Goal: Transaction & Acquisition: Purchase product/service

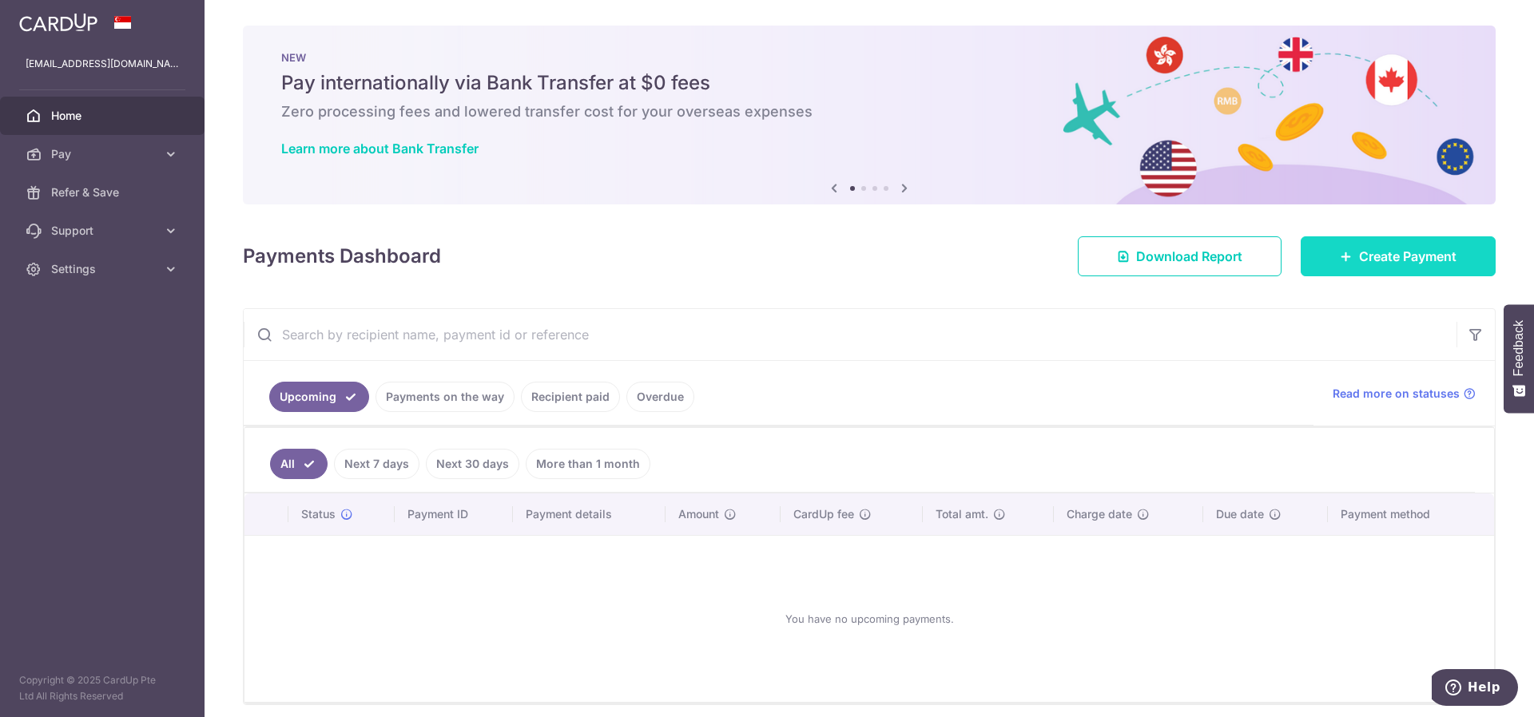
click at [1359, 264] on span "Create Payment" at bounding box center [1407, 256] width 97 height 19
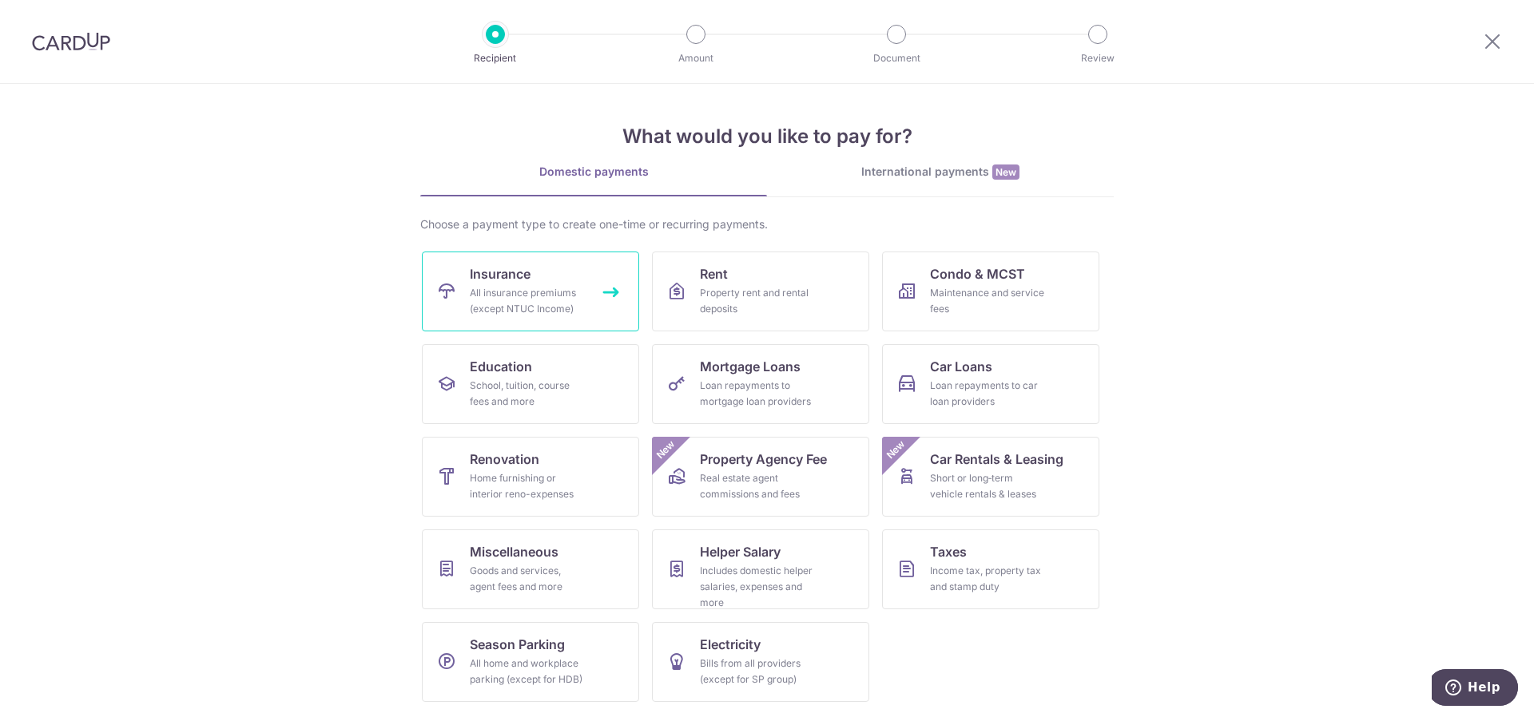
click at [561, 296] on div "All insurance premiums (except NTUC Income)" at bounding box center [527, 301] width 115 height 32
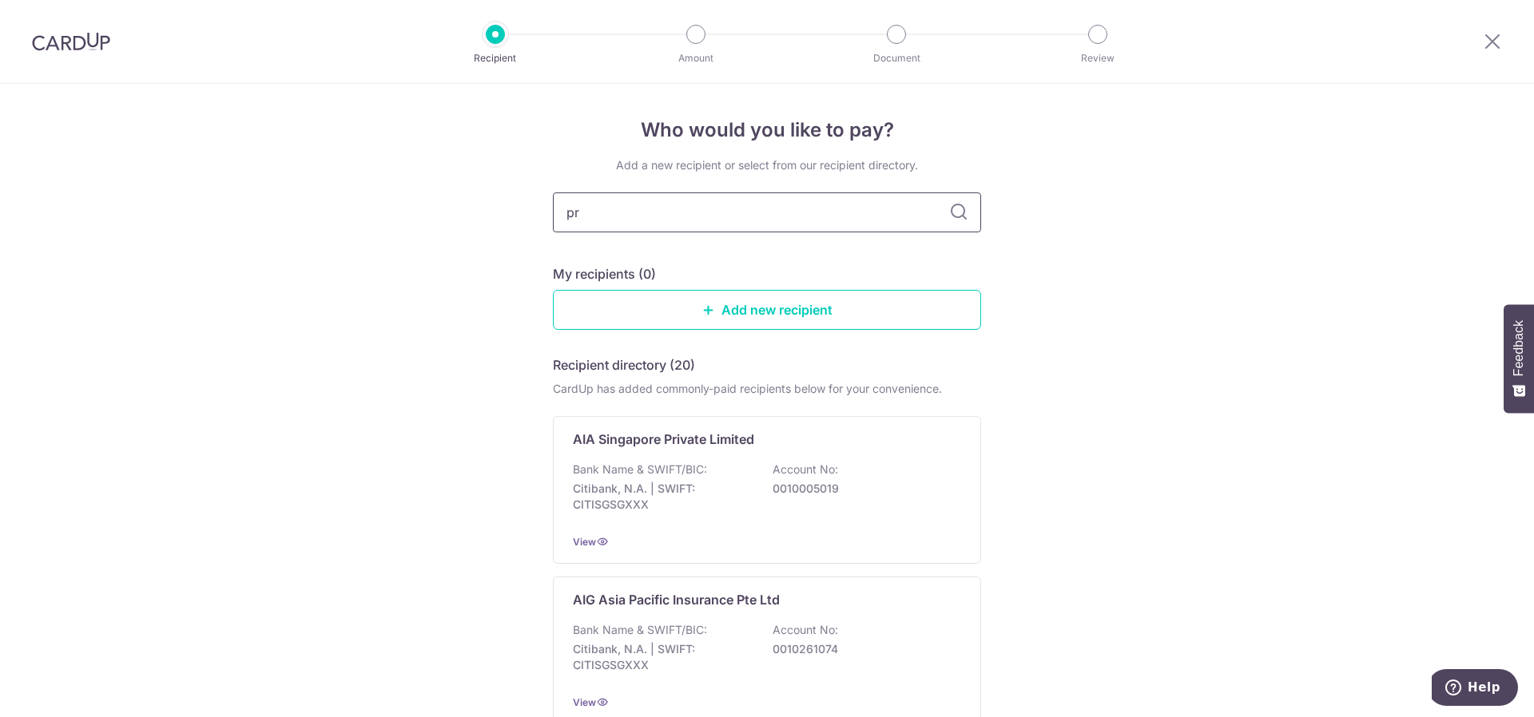
type input "pru"
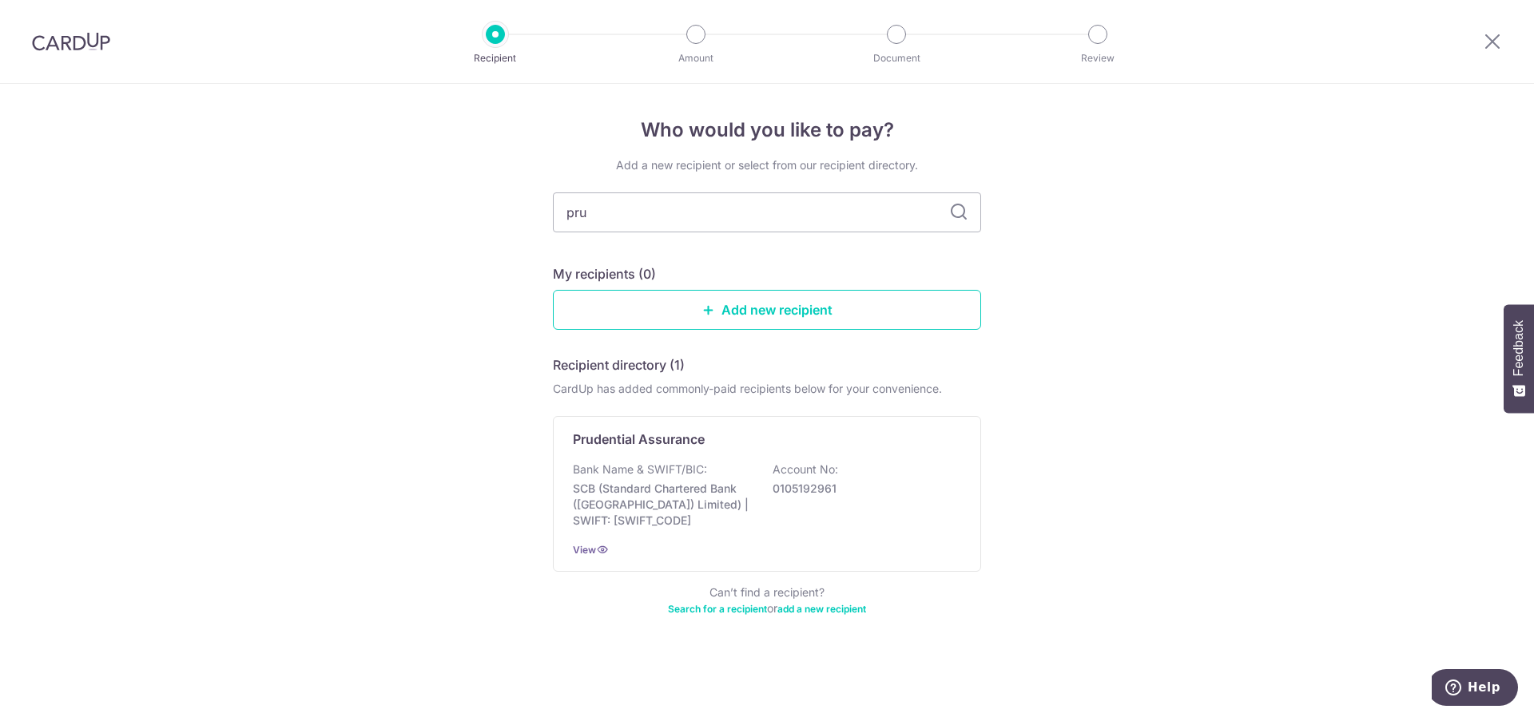
type input "prud"
type input "prude"
type input "prudetial"
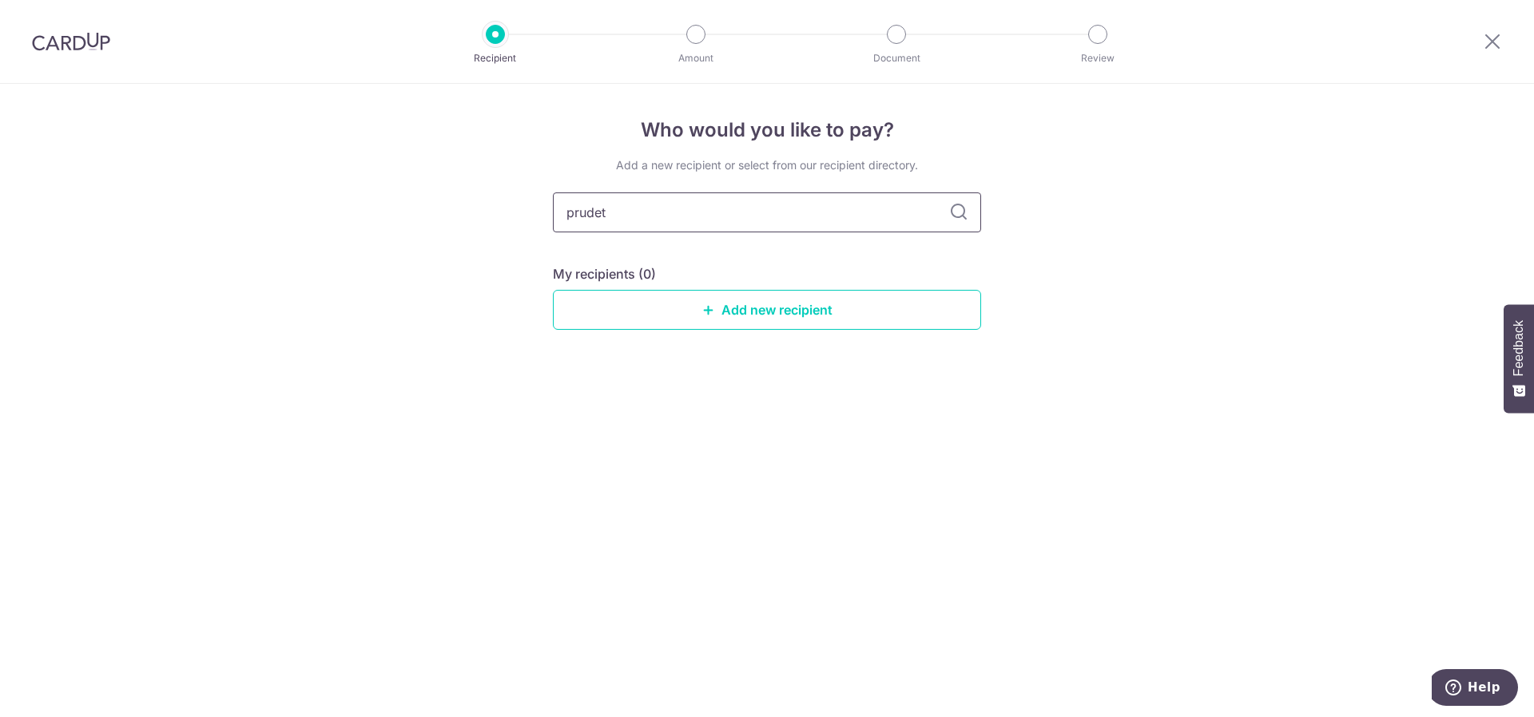
type input "prude"
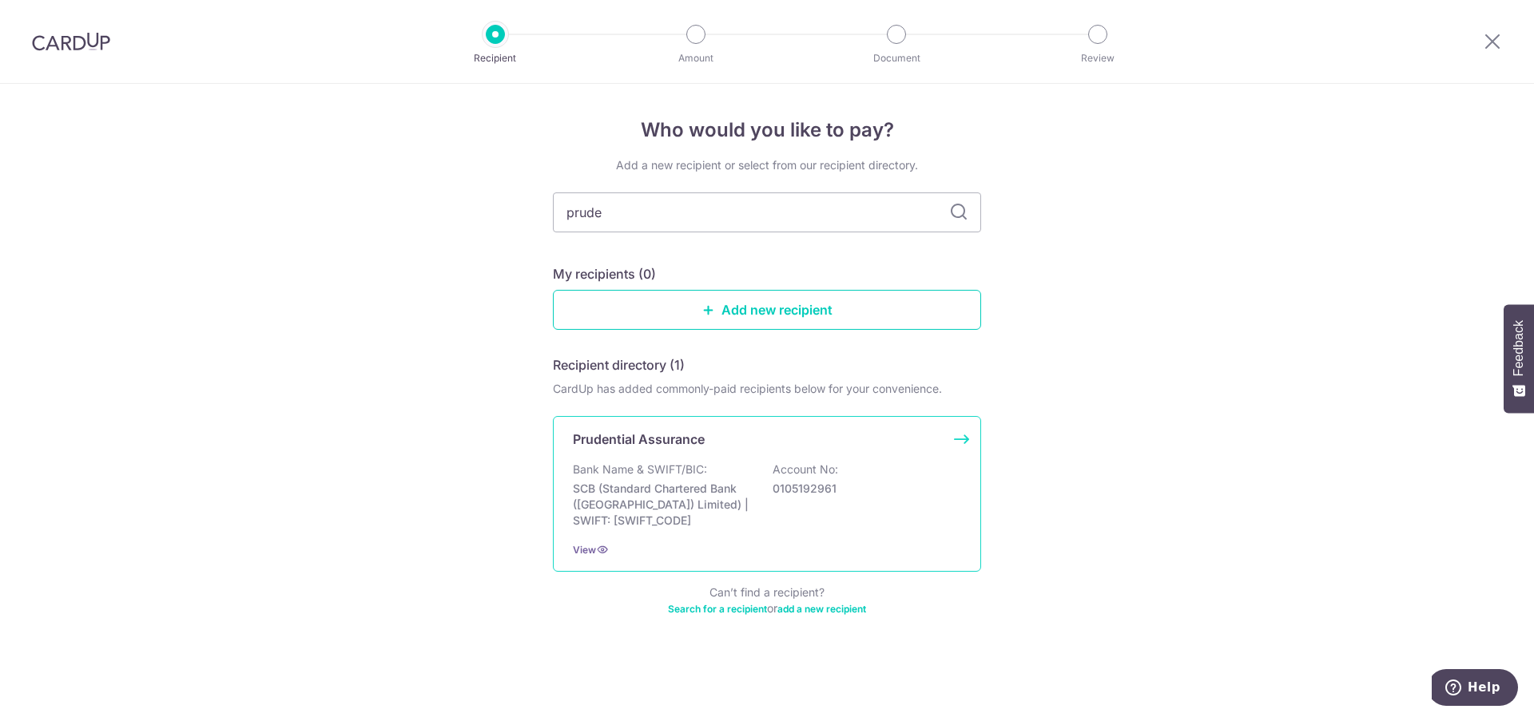
click at [677, 479] on div "Bank Name & SWIFT/BIC: SCB (Standard Chartered Bank (Singapore) Limited) | SWIF…" at bounding box center [767, 495] width 388 height 67
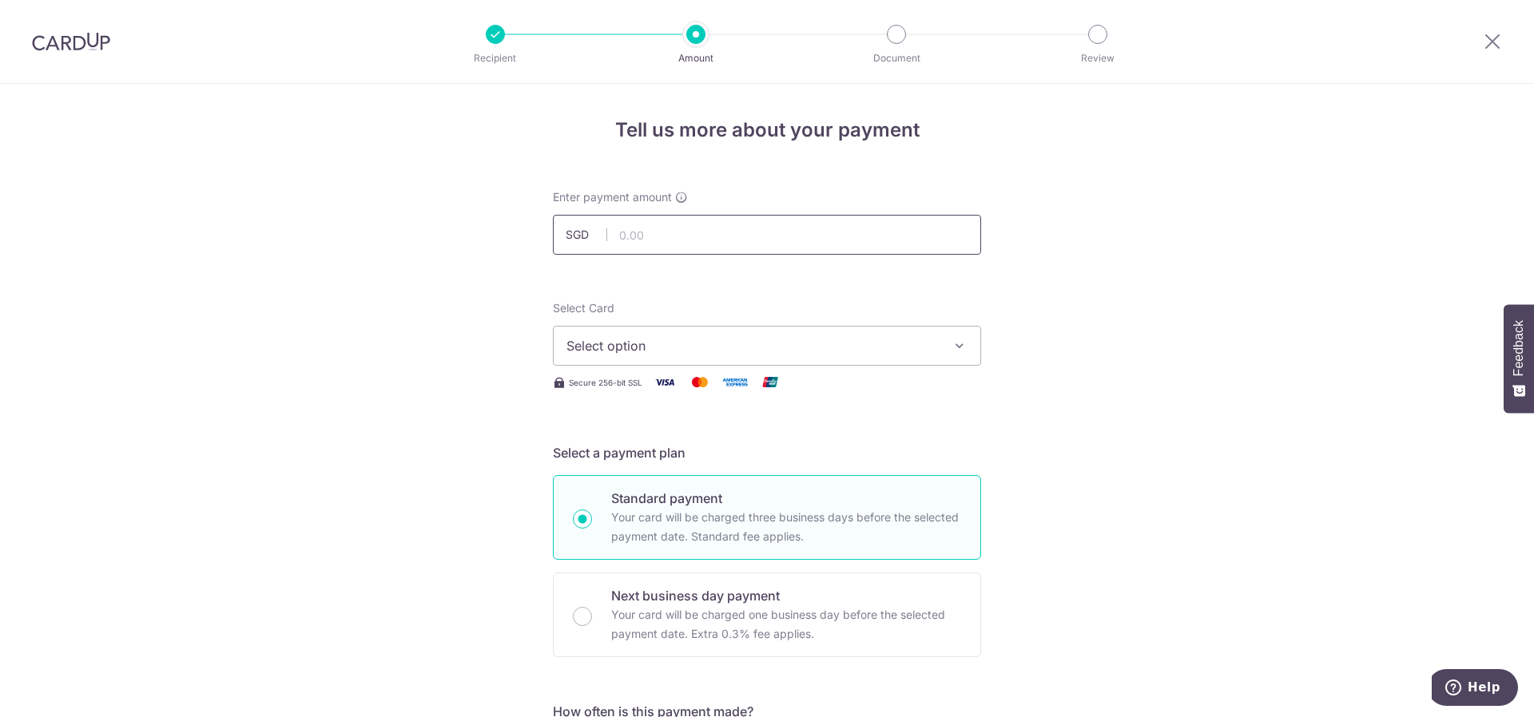
click at [693, 224] on input "text" at bounding box center [767, 235] width 428 height 40
paste input "827.20"
type input "827.20"
click at [716, 349] on span "Select option" at bounding box center [752, 345] width 372 height 19
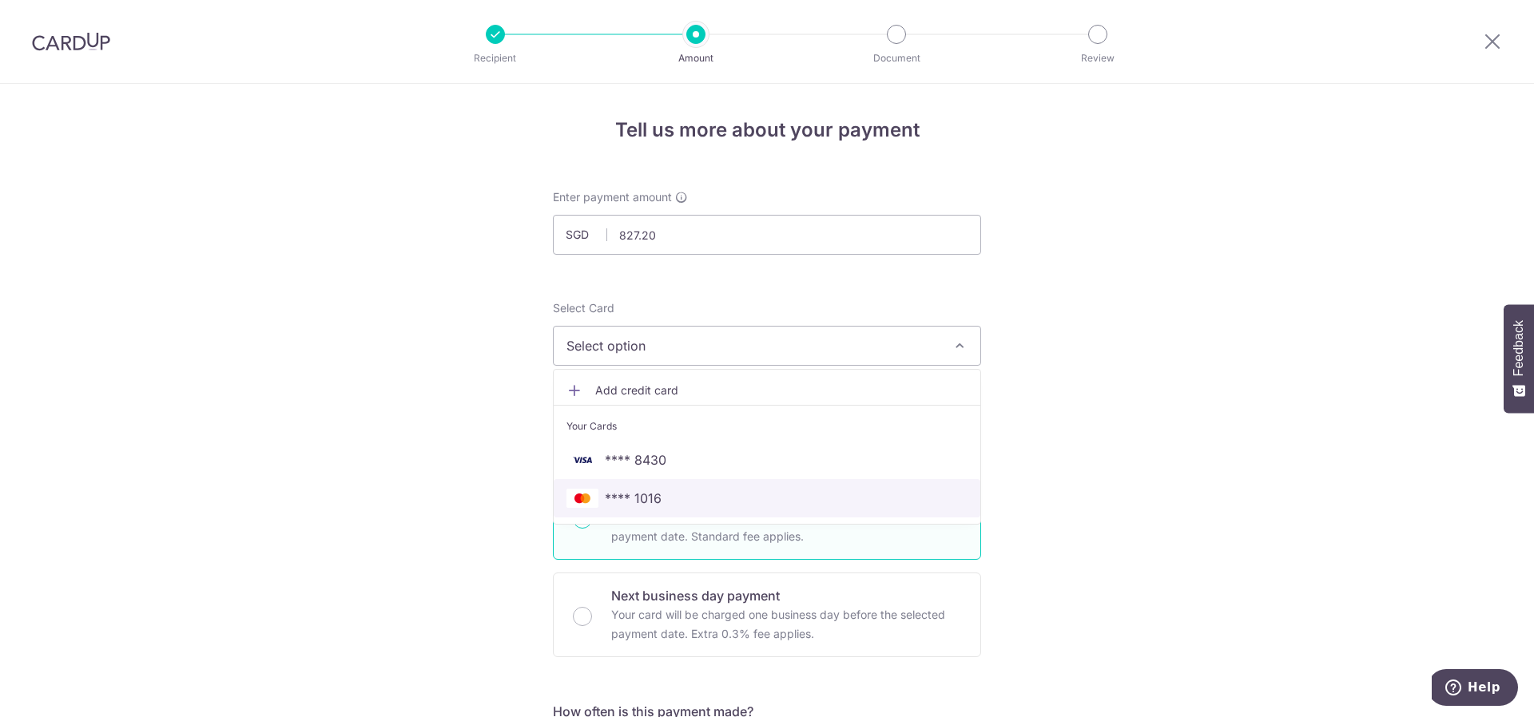
click at [700, 494] on span "**** 1016" at bounding box center [766, 498] width 401 height 19
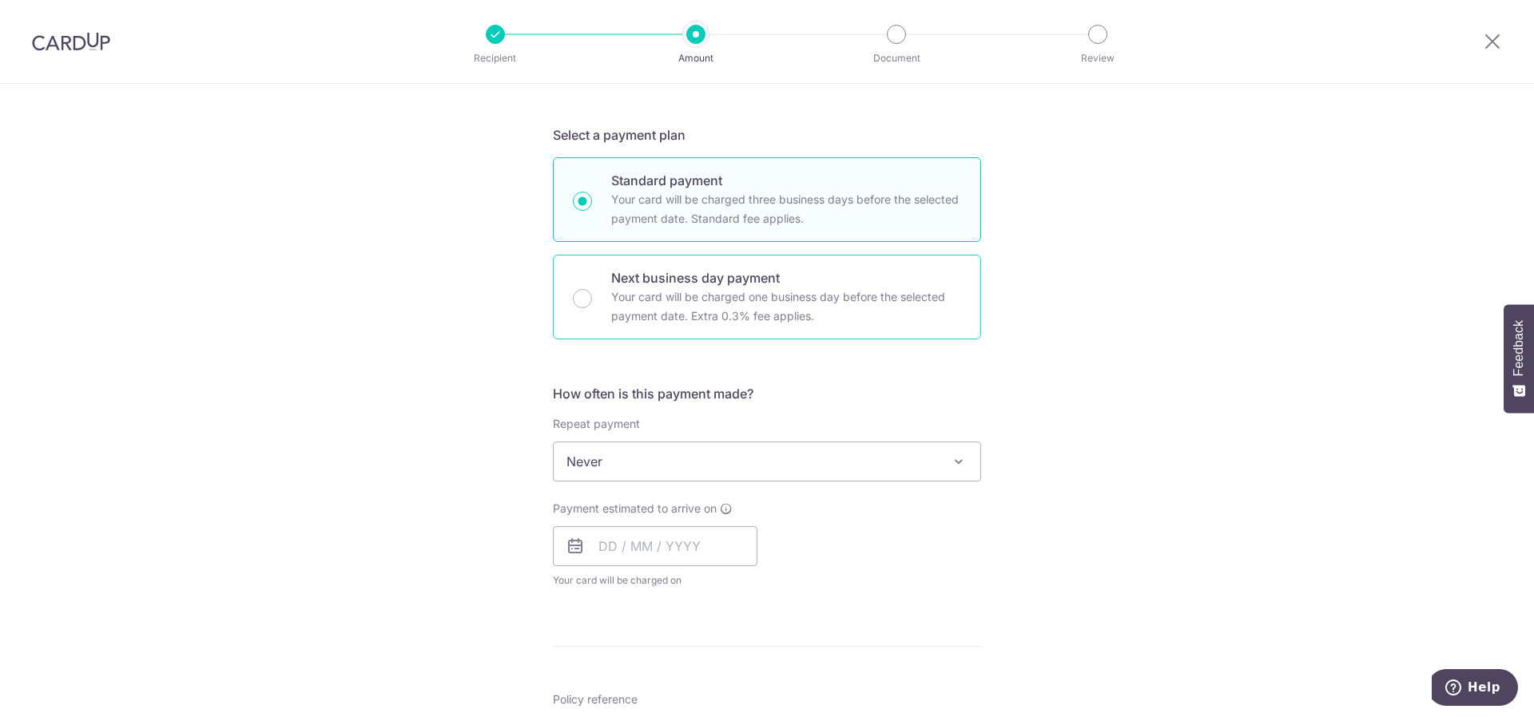
scroll to position [320, 0]
click at [600, 547] on input "text" at bounding box center [655, 545] width 205 height 40
click at [701, 698] on link "9" at bounding box center [714, 690] width 26 height 26
type input "09/10/2025"
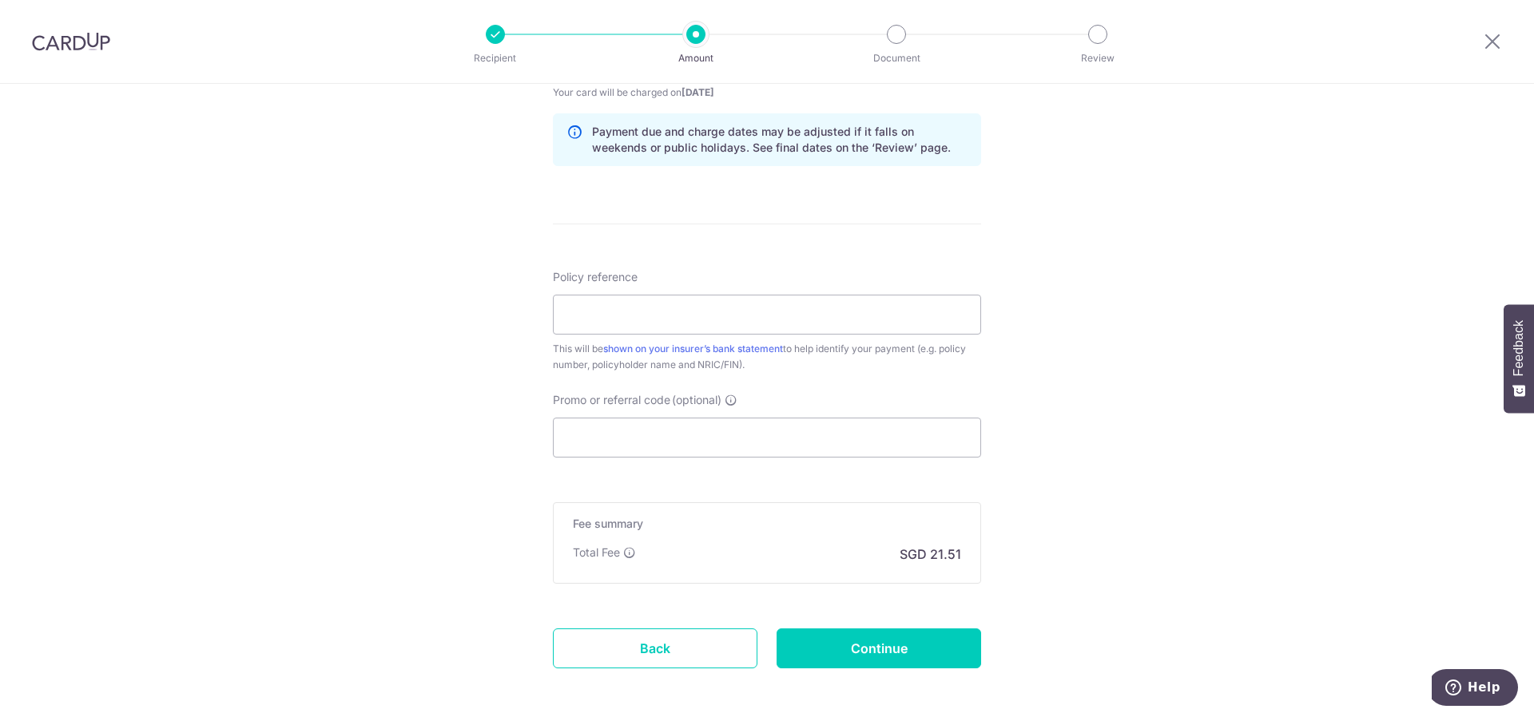
scroll to position [877, 0]
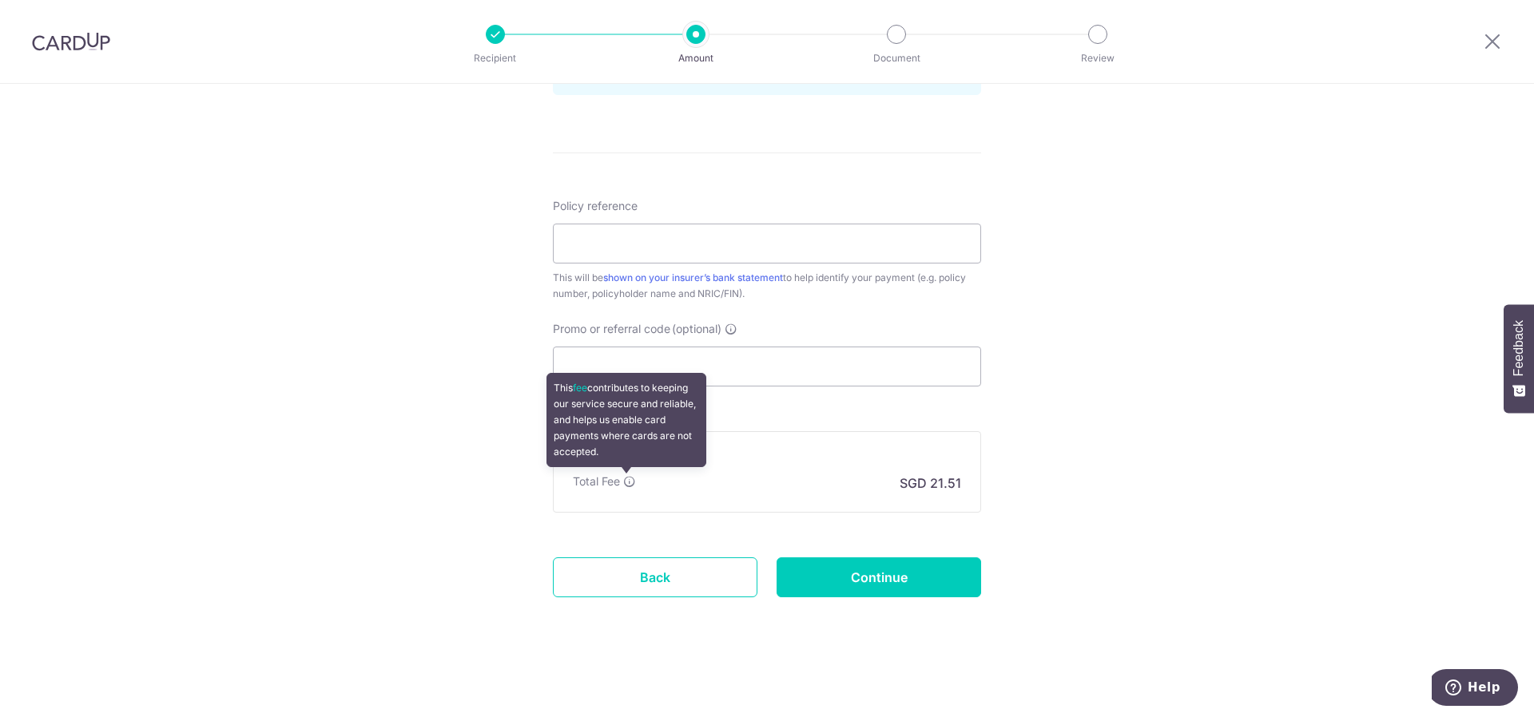
click at [630, 485] on icon at bounding box center [629, 481] width 13 height 13
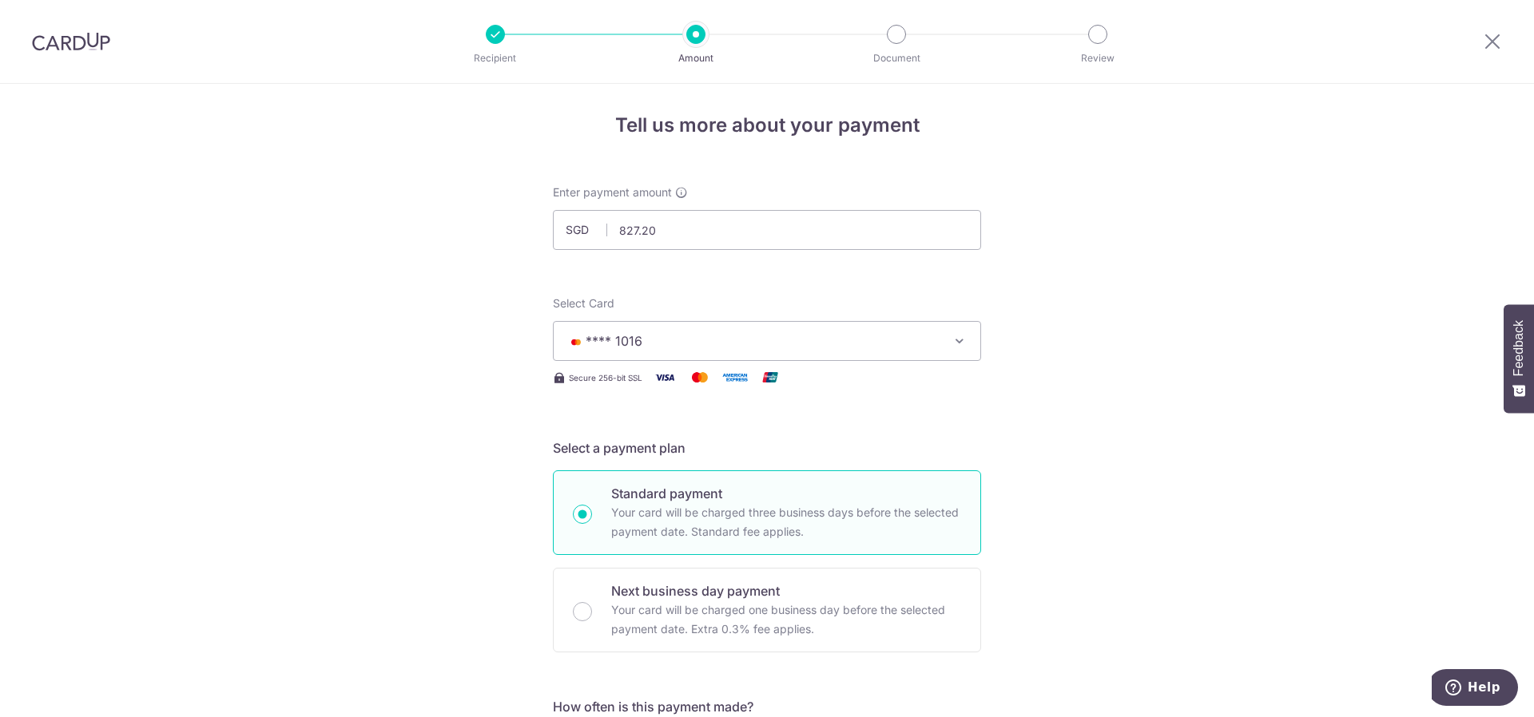
scroll to position [0, 0]
click at [1495, 38] on icon at bounding box center [1492, 41] width 19 height 20
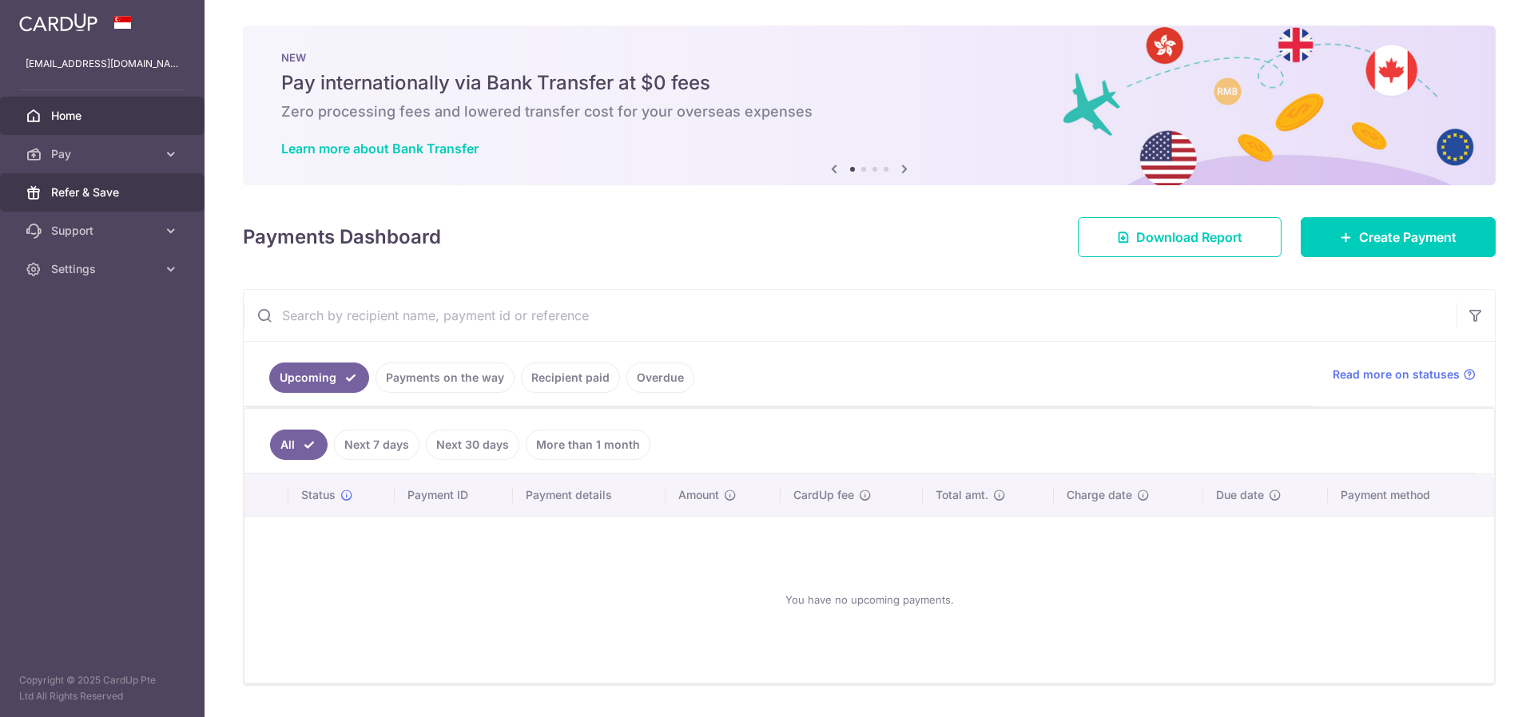
click at [106, 189] on span "Refer & Save" at bounding box center [103, 193] width 105 height 16
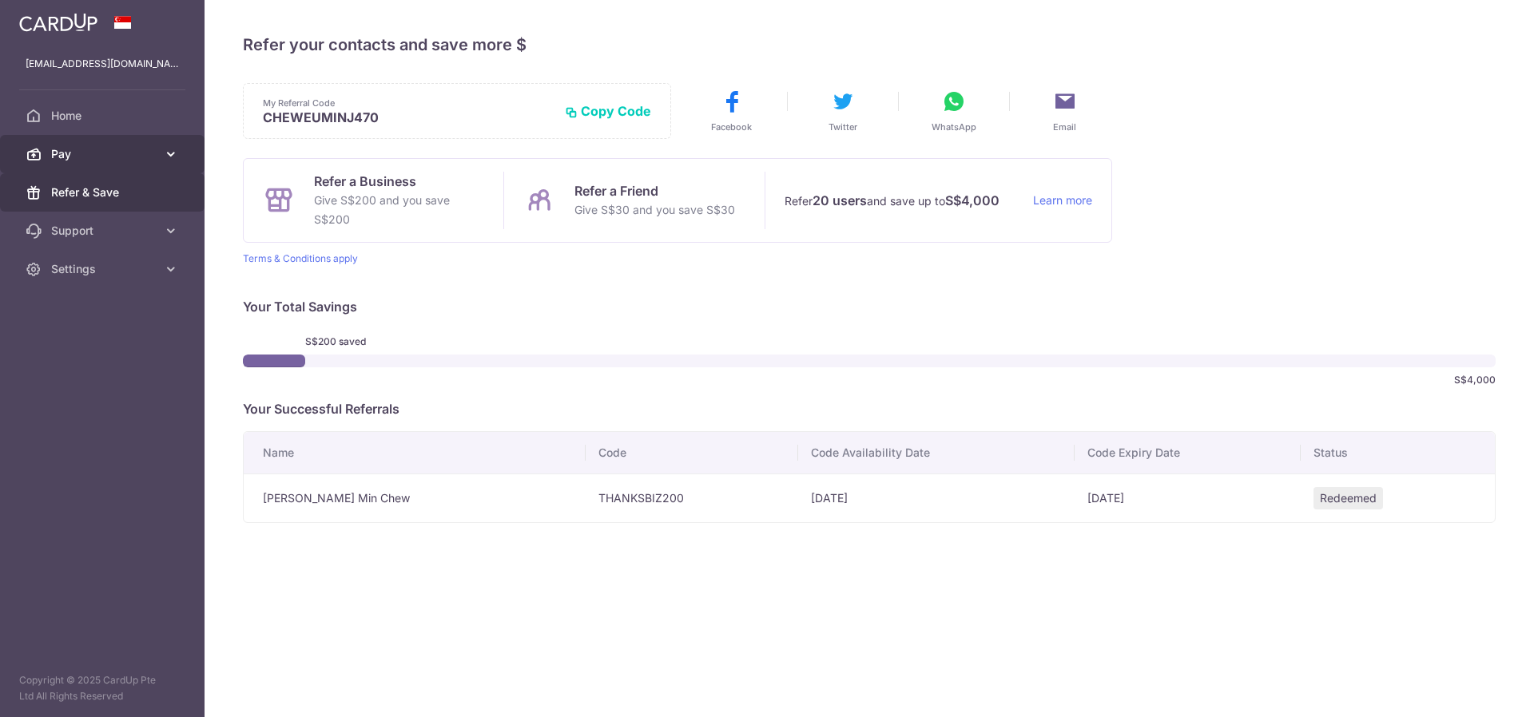
click at [121, 161] on span "Pay" at bounding box center [103, 154] width 105 height 16
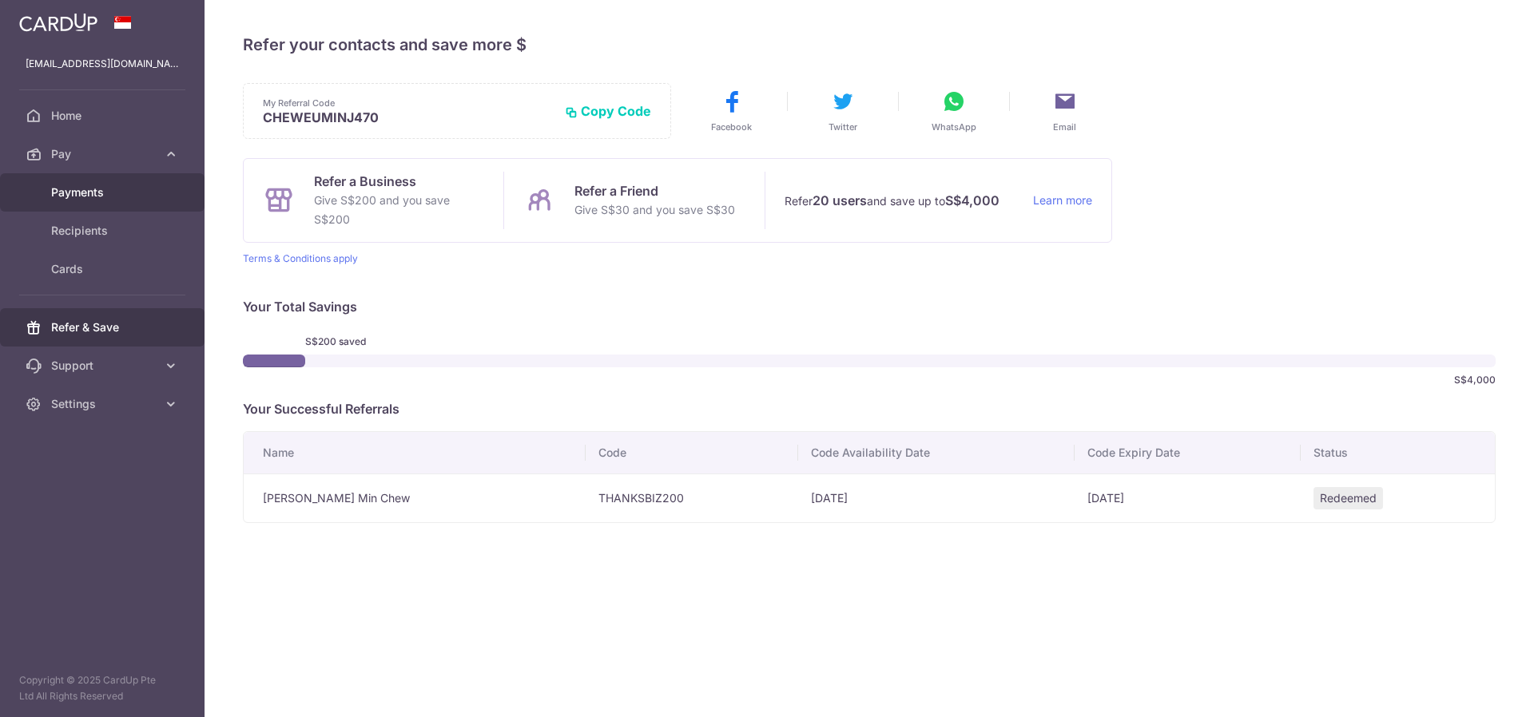
click at [115, 191] on span "Payments" at bounding box center [103, 193] width 105 height 16
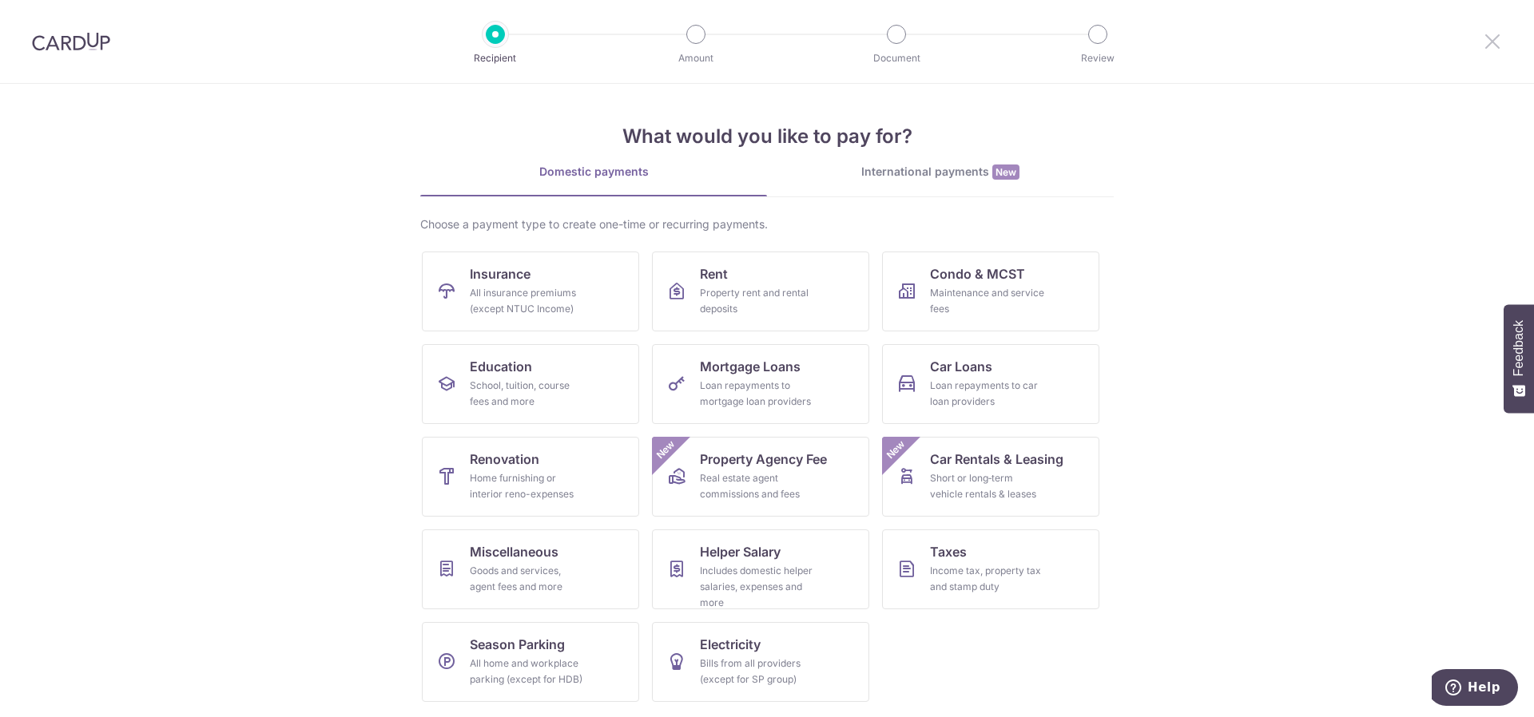
click at [1497, 44] on icon at bounding box center [1492, 41] width 19 height 20
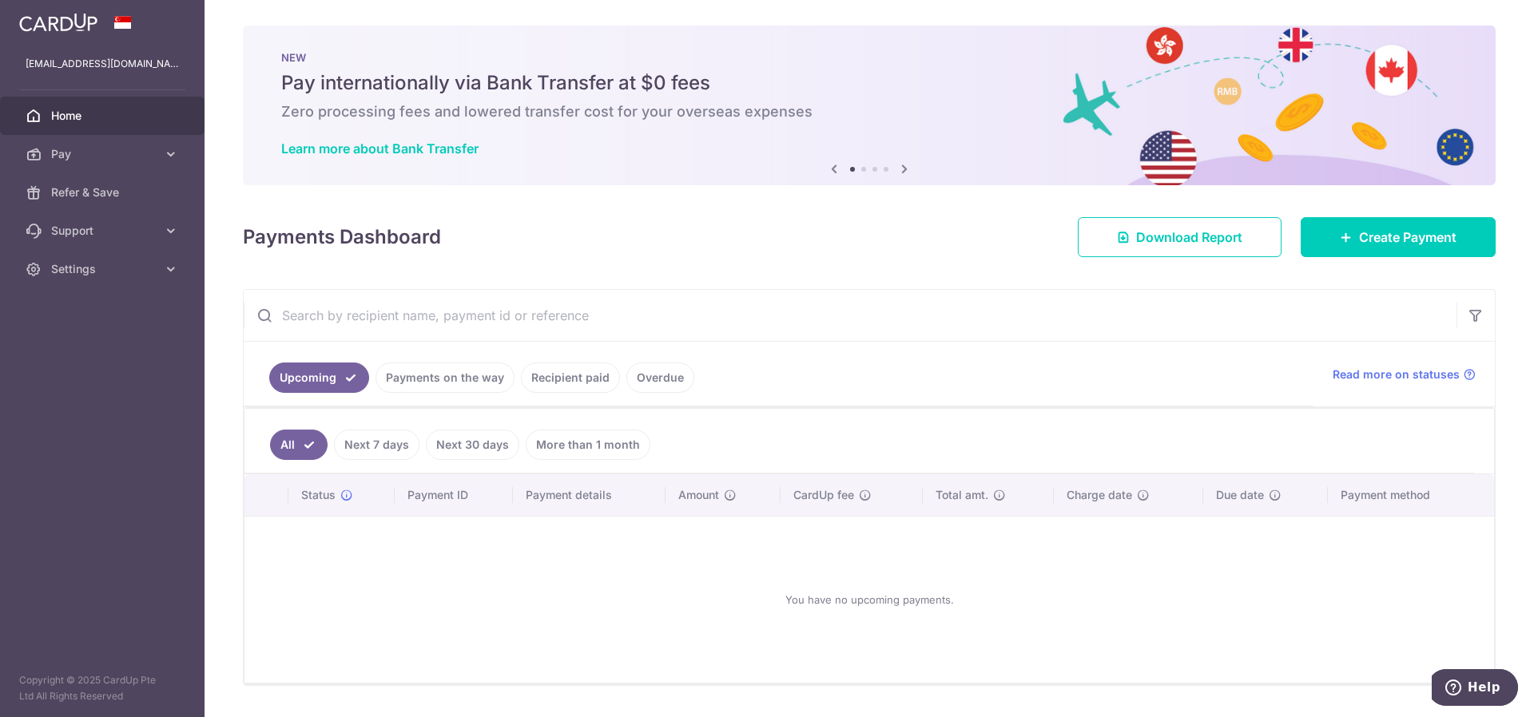
click at [598, 450] on link "More than 1 month" at bounding box center [588, 445] width 125 height 30
click at [538, 386] on link "Recipient paid" at bounding box center [570, 378] width 99 height 30
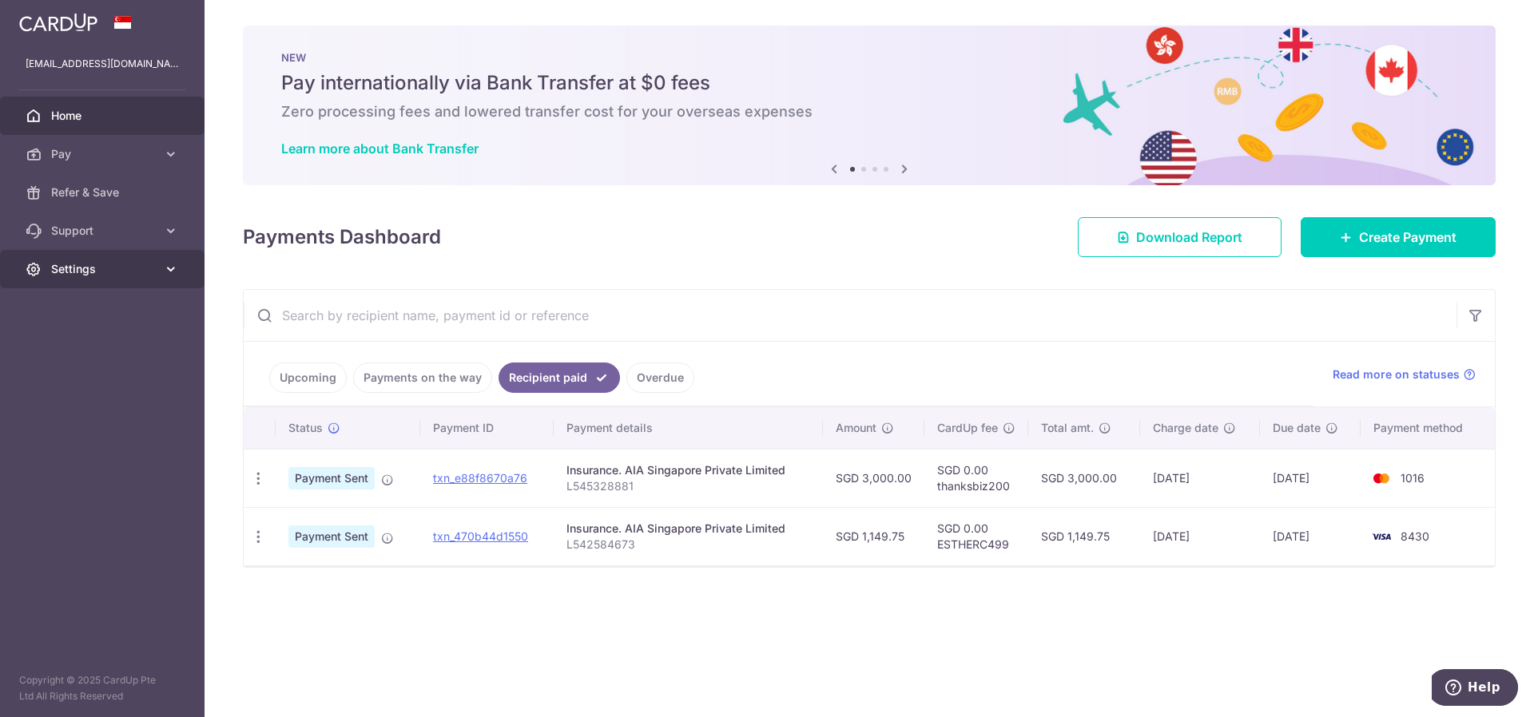
click at [109, 263] on span "Settings" at bounding box center [103, 269] width 105 height 16
click at [109, 111] on span "Home" at bounding box center [103, 116] width 105 height 16
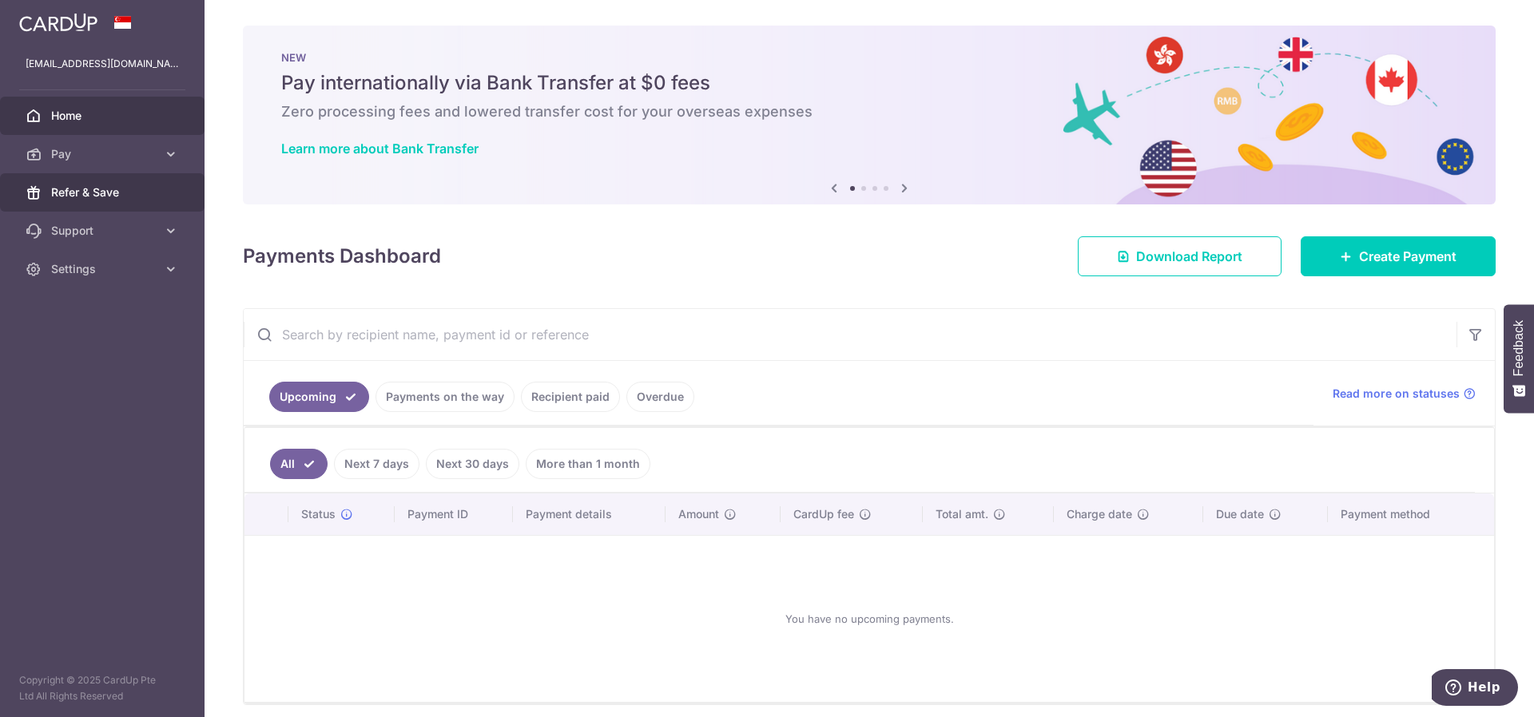
click at [149, 197] on span "Refer & Save" at bounding box center [103, 193] width 105 height 16
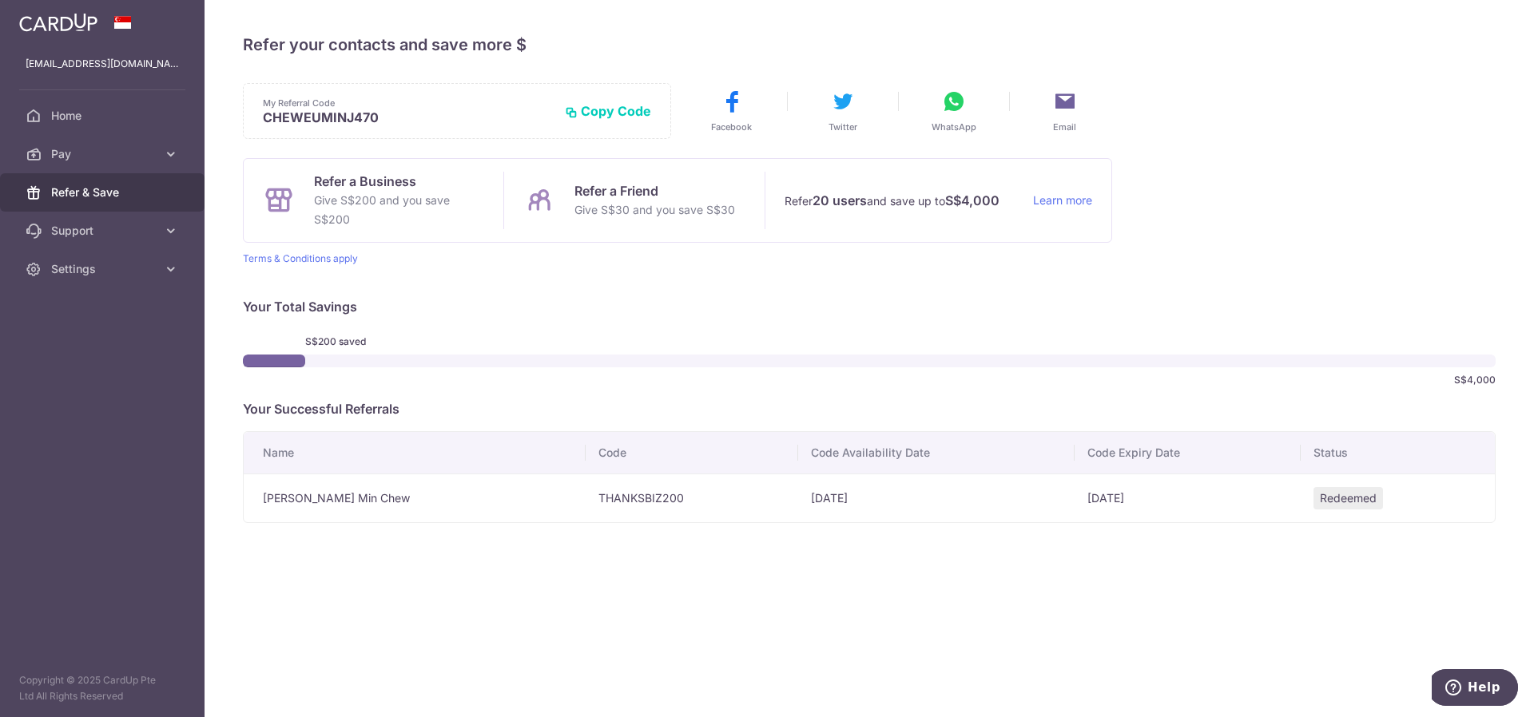
click at [590, 110] on button "Copy Code" at bounding box center [608, 111] width 86 height 16
click at [89, 261] on span "Settings" at bounding box center [103, 269] width 105 height 16
click at [94, 336] on link "Logout" at bounding box center [102, 346] width 205 height 38
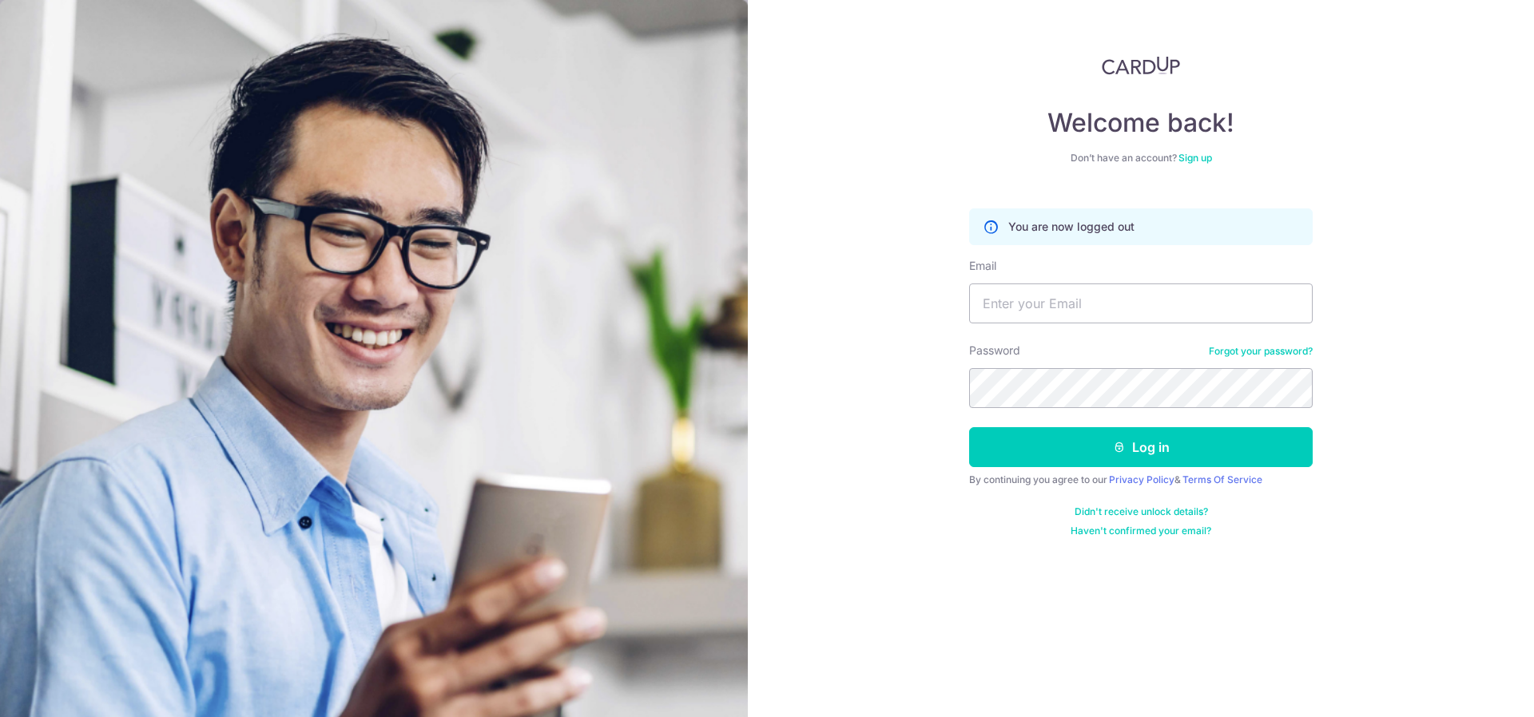
click at [1201, 164] on div "Don’t have an account? Sign up" at bounding box center [1141, 158] width 344 height 13
click at [1201, 160] on link "Sign up" at bounding box center [1195, 158] width 34 height 12
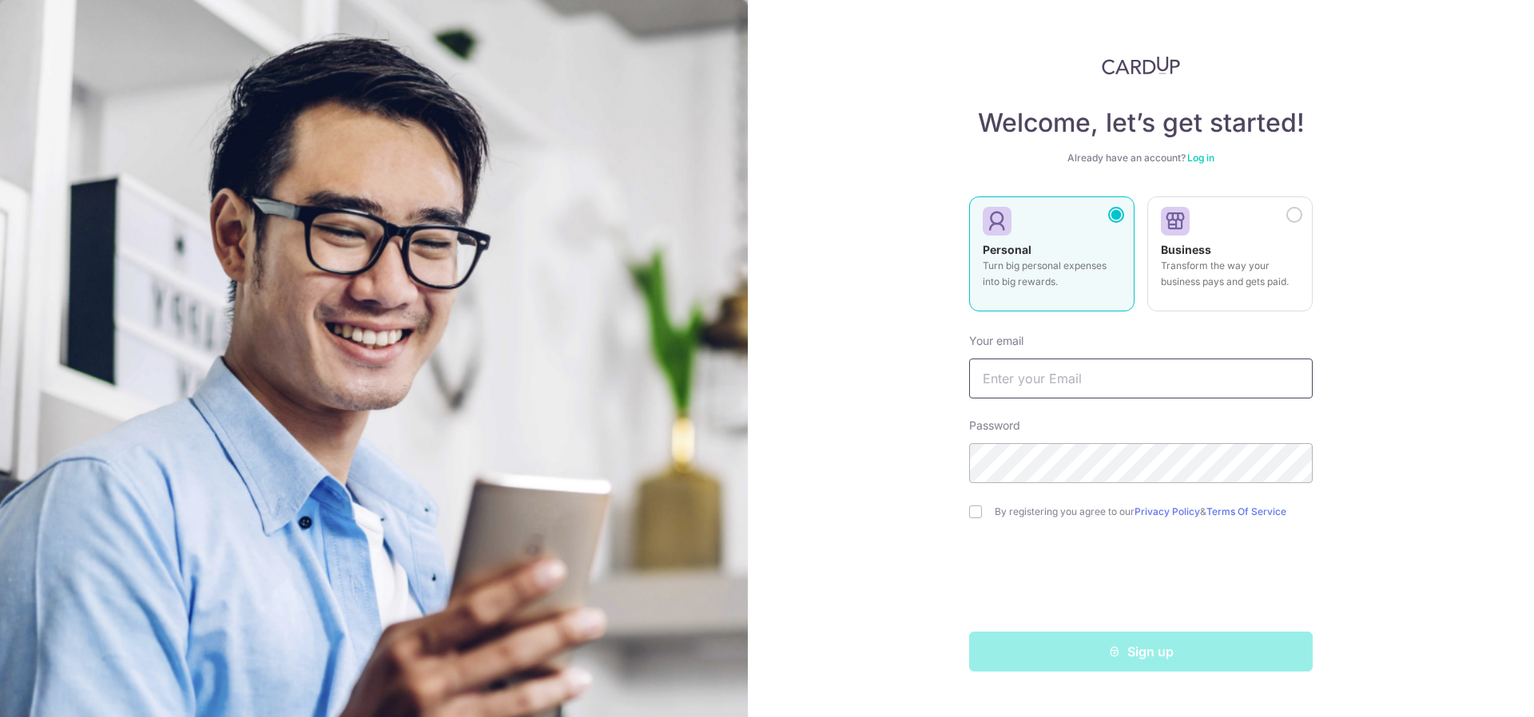
click at [1172, 379] on input "text" at bounding box center [1141, 379] width 344 height 40
type input "[EMAIL_ADDRESS][DOMAIN_NAME]"
click at [969, 506] on div "By registering you agree to our Privacy Policy & Terms Of Service" at bounding box center [1141, 511] width 344 height 19
click at [979, 515] on input "checkbox" at bounding box center [975, 512] width 13 height 13
checkbox input "true"
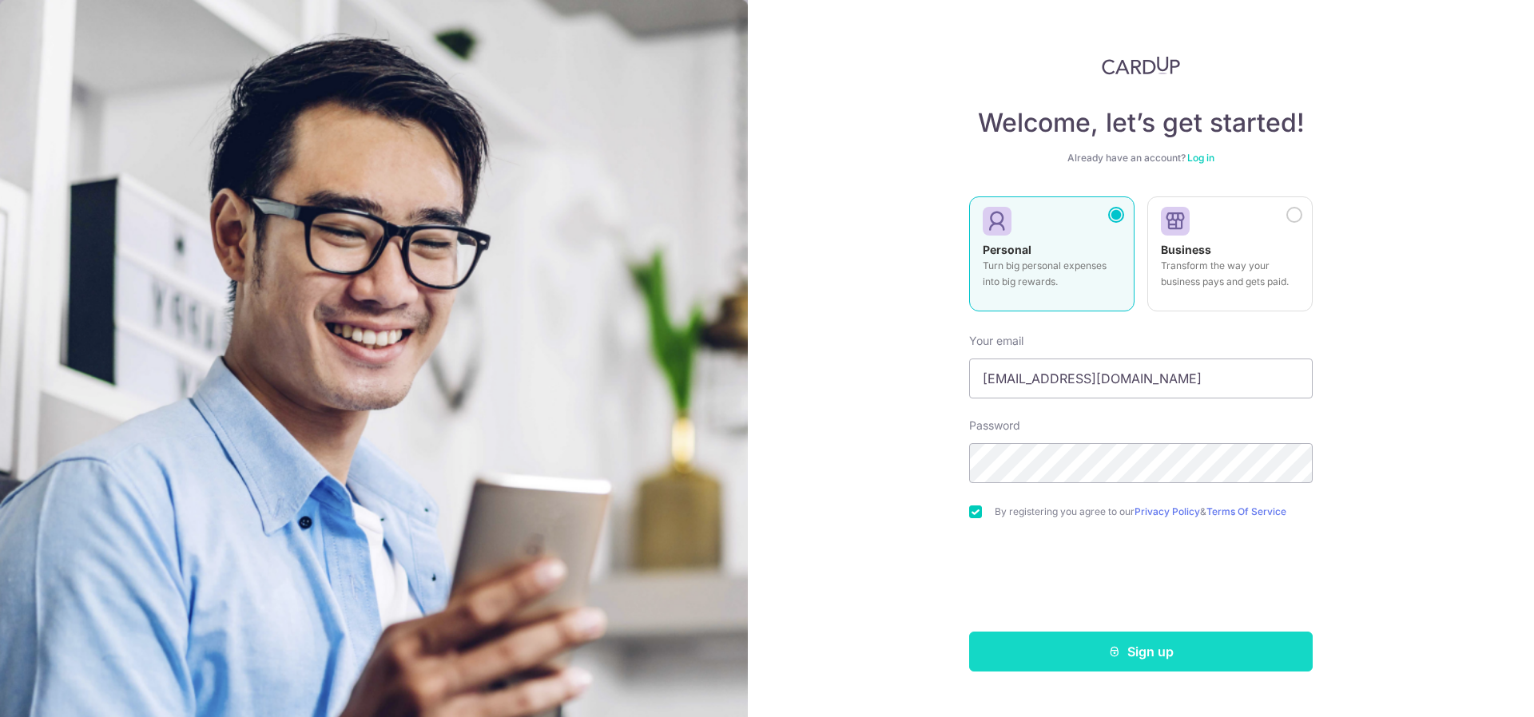
click at [1135, 657] on button "Sign up" at bounding box center [1141, 652] width 344 height 40
